Goal: Find specific page/section: Find specific page/section

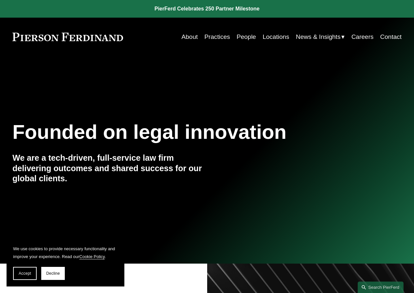
click at [240, 36] on link "People" at bounding box center [246, 37] width 19 height 12
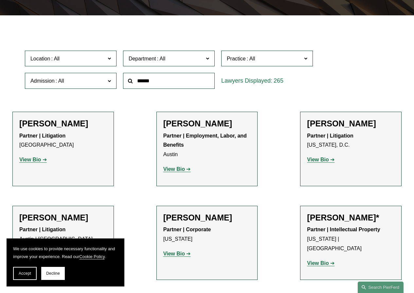
scroll to position [164, 0]
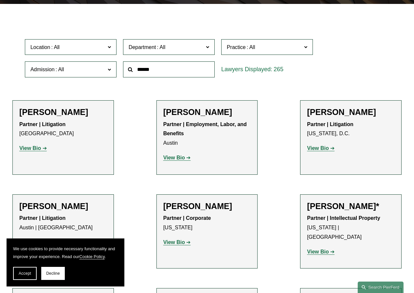
click at [261, 49] on span "Practice" at bounding box center [264, 47] width 75 height 9
click at [169, 52] on span "Department" at bounding box center [166, 47] width 75 height 9
click at [73, 47] on span "Location" at bounding box center [67, 47] width 75 height 9
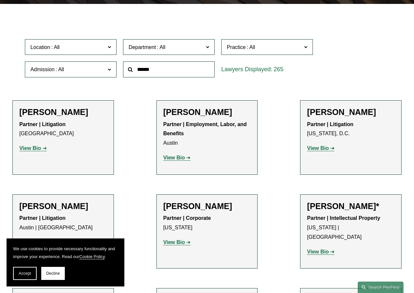
click at [67, 69] on span "Admission" at bounding box center [67, 69] width 75 height 9
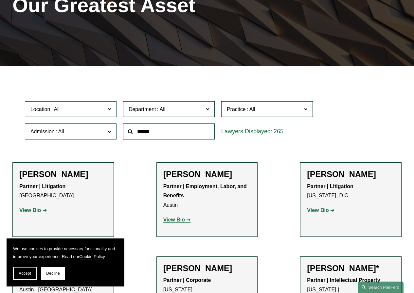
scroll to position [65, 0]
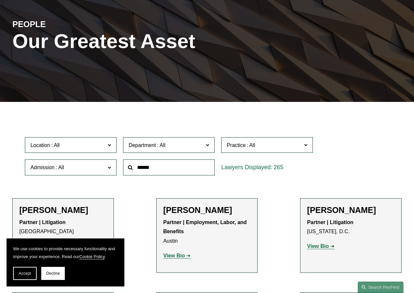
click at [190, 110] on div at bounding box center [207, 106] width 414 height 9
drag, startPoint x: 64, startPoint y: 131, endPoint x: 67, endPoint y: 129, distance: 4.0
click at [174, 148] on span "Department" at bounding box center [166, 145] width 75 height 9
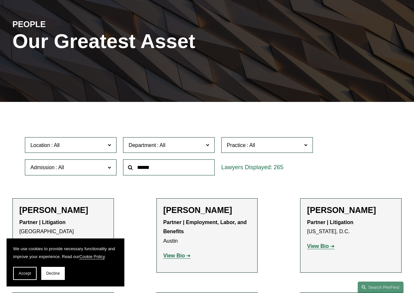
click at [161, 172] on input "text" at bounding box center [169, 168] width 92 height 16
